Goal: Check status

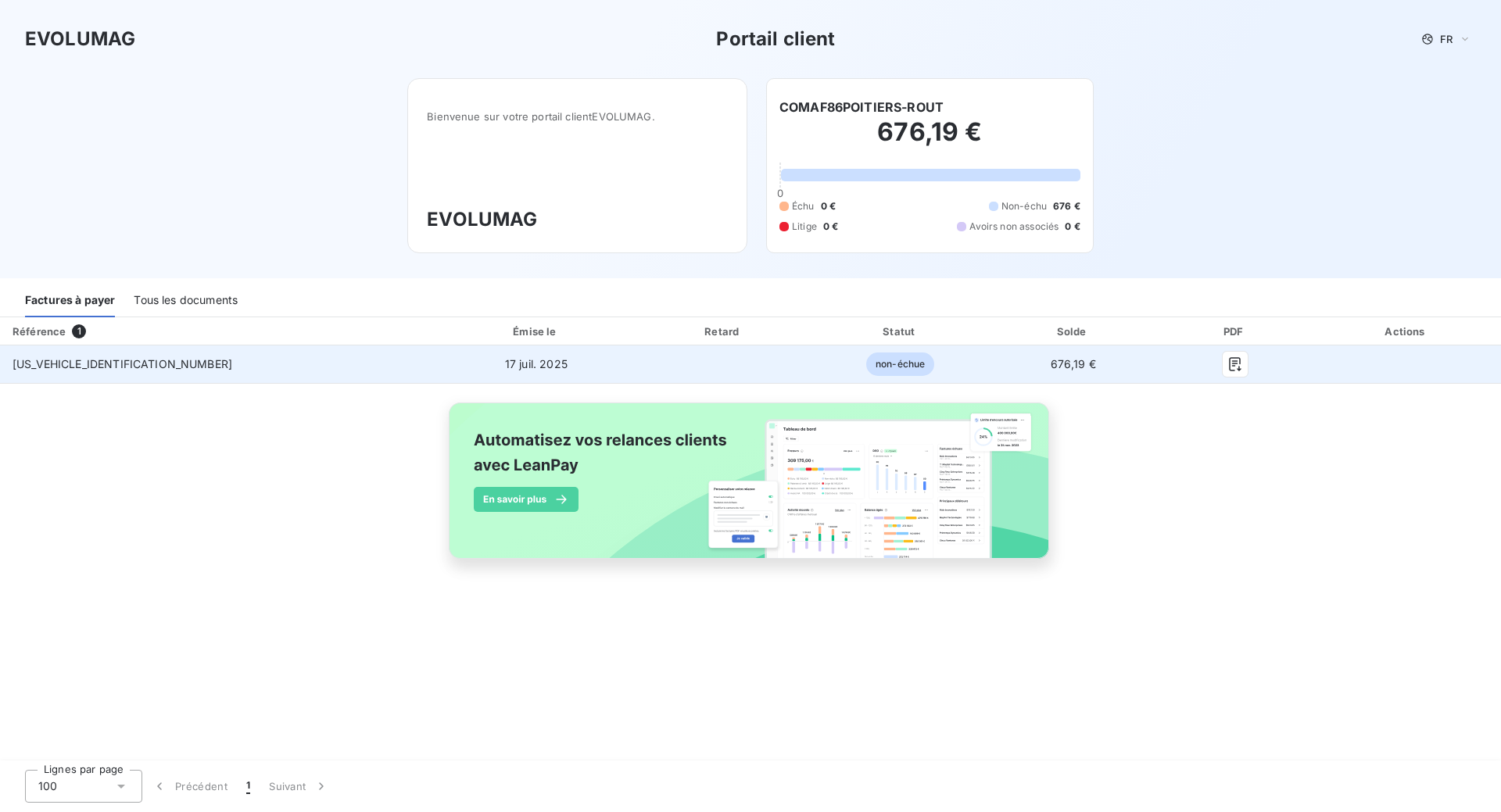
click at [62, 365] on span "[US_VEHICLE_IDENTIFICATION_NUMBER]" at bounding box center [123, 363] width 220 height 13
click at [1228, 362] on icon "button" at bounding box center [1236, 364] width 16 height 16
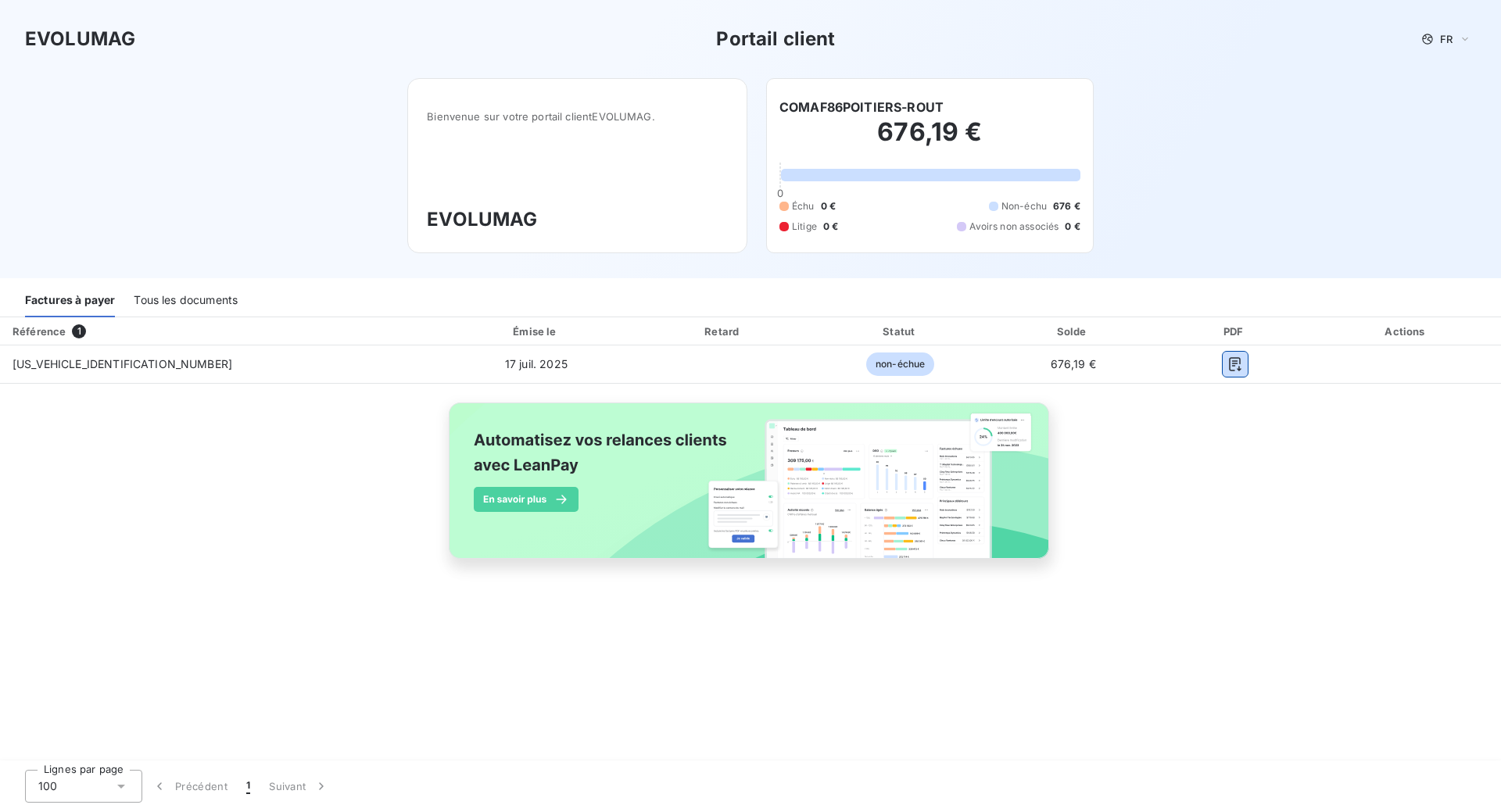
click at [214, 294] on div "Tous les documents" at bounding box center [185, 300] width 104 height 32
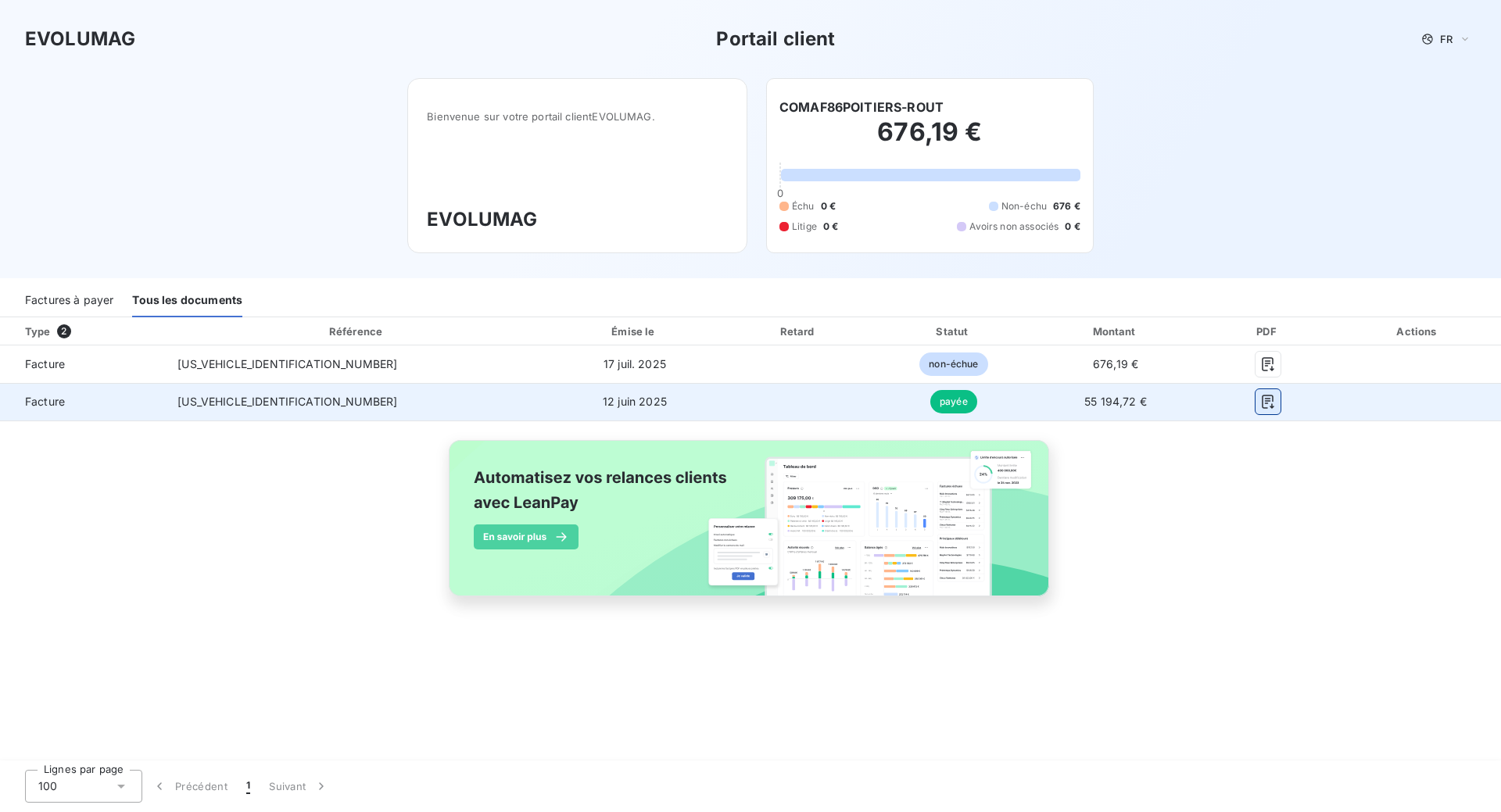
click at [1262, 397] on icon "button" at bounding box center [1267, 402] width 12 height 14
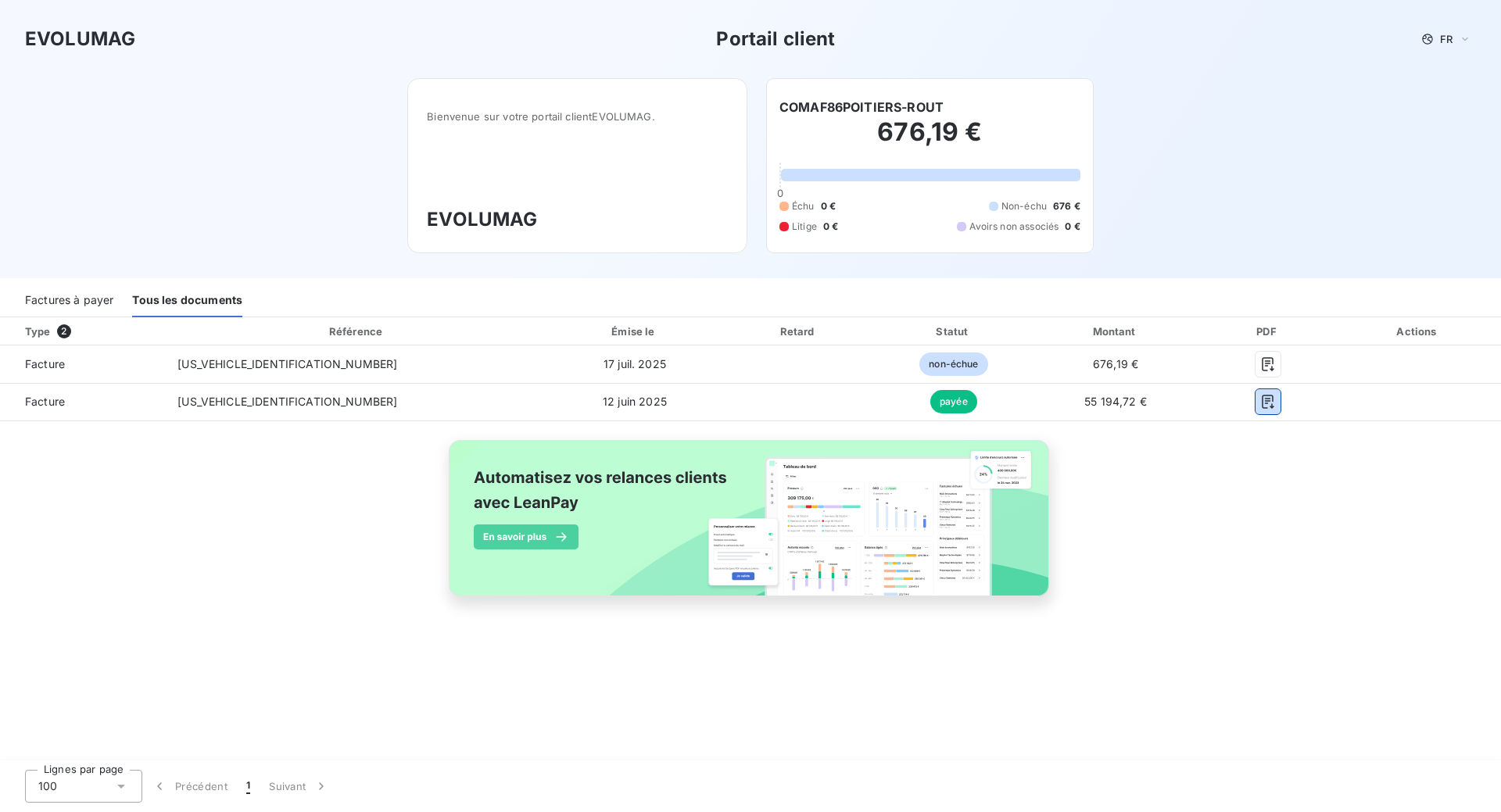
click at [77, 298] on div "Factures à payer" at bounding box center [70, 300] width 89 height 32
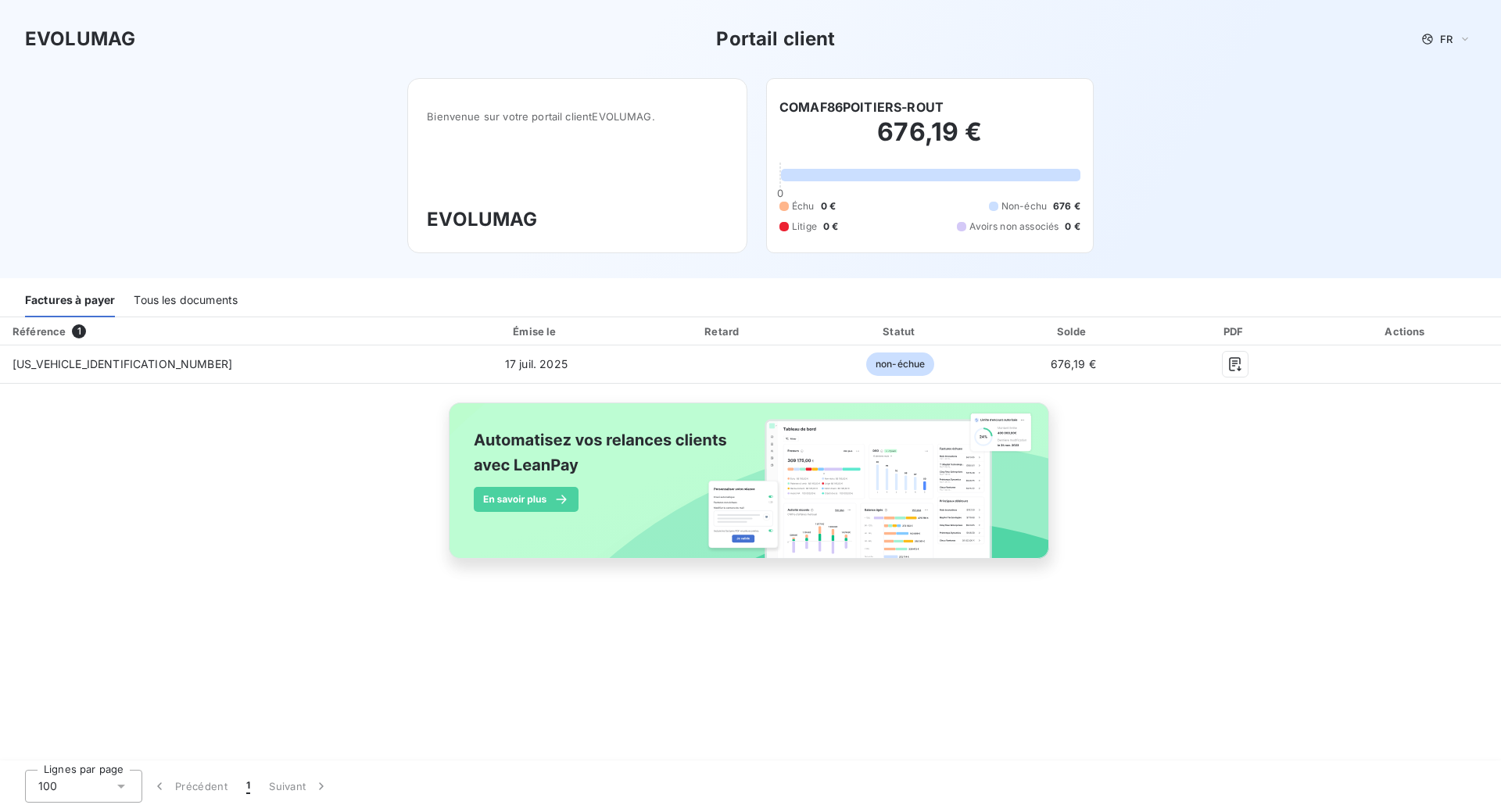
click at [151, 300] on div "Tous les documents" at bounding box center [185, 300] width 104 height 32
